Goal: Task Accomplishment & Management: Use online tool/utility

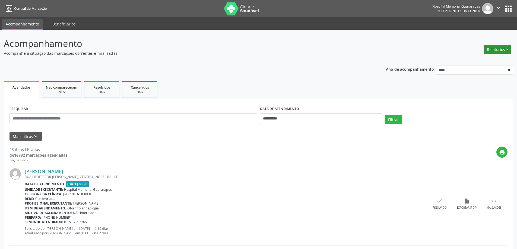
click at [509, 47] on button "Relatórios" at bounding box center [497, 49] width 28 height 9
click at [467, 58] on link "Agendamentos" at bounding box center [482, 62] width 58 height 8
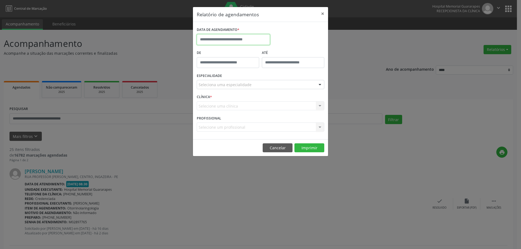
click at [223, 38] on input "text" at bounding box center [233, 39] width 73 height 11
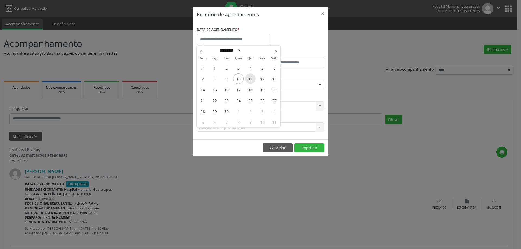
click at [246, 79] on span "11" at bounding box center [250, 79] width 11 height 11
type input "**********"
click at [246, 79] on span "11" at bounding box center [250, 79] width 11 height 11
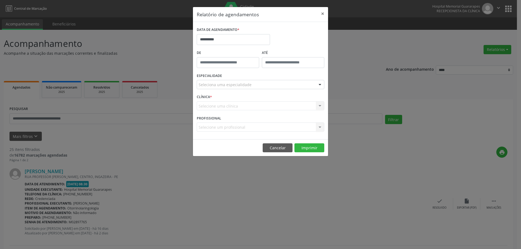
click at [255, 80] on div "Seleciona uma especialidade" at bounding box center [260, 84] width 127 height 9
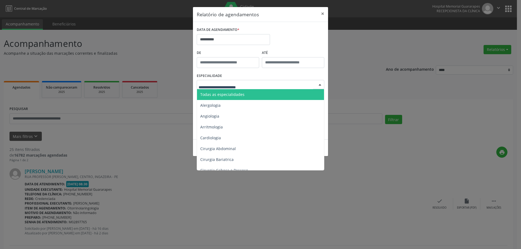
click at [254, 93] on span "Todas as especialidades" at bounding box center [261, 94] width 128 height 11
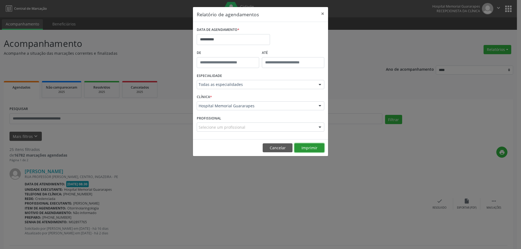
click at [309, 148] on button "Imprimir" at bounding box center [309, 147] width 30 height 9
